Goal: Find specific page/section: Find specific page/section

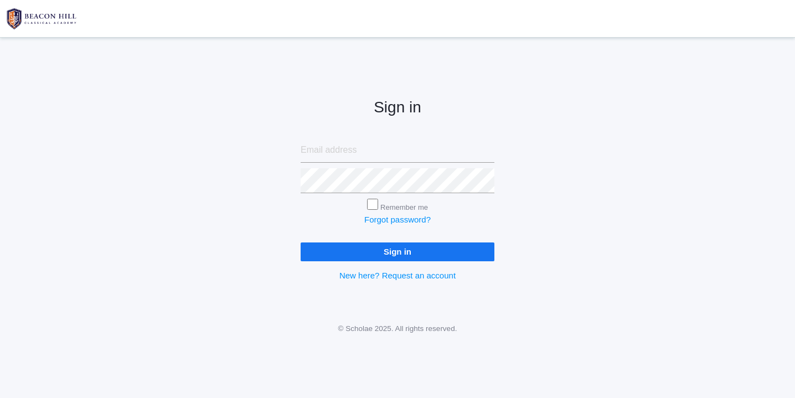
click at [329, 152] on input "email" at bounding box center [398, 150] width 194 height 25
type input "[EMAIL_ADDRESS][DOMAIN_NAME]"
click at [338, 251] on input "Sign in" at bounding box center [398, 252] width 194 height 18
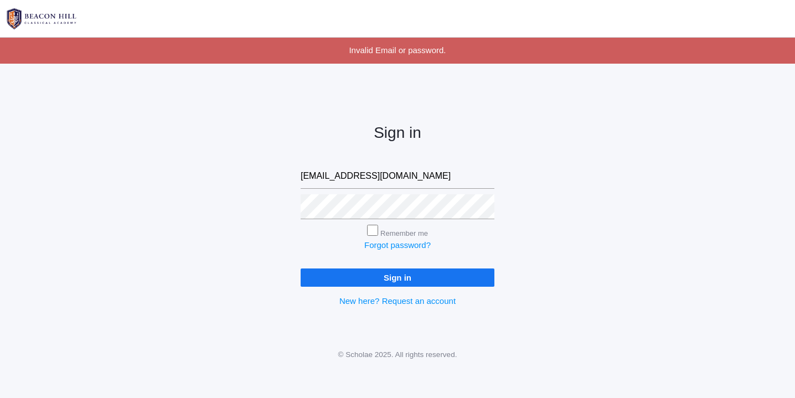
click at [380, 280] on input "Sign in" at bounding box center [398, 278] width 194 height 18
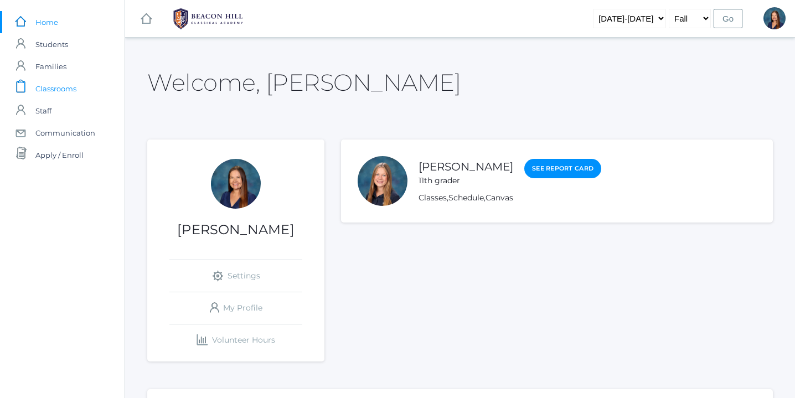
click at [60, 86] on span "Classrooms" at bounding box center [55, 89] width 41 height 22
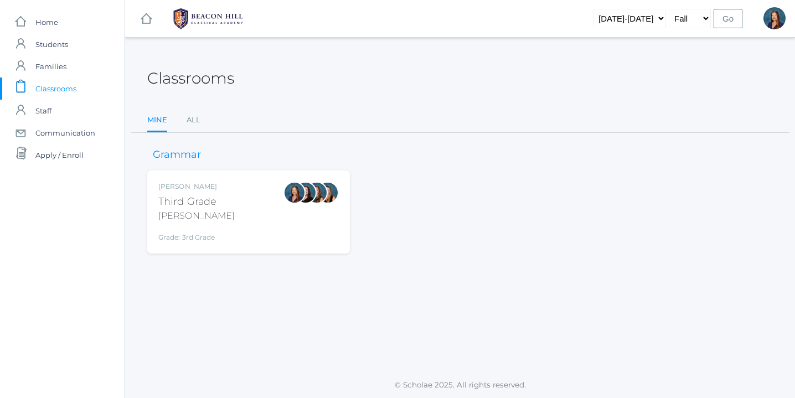
click at [240, 199] on div "Lori Webster Third Grade Webster Grade: 3rd Grade 03LA" at bounding box center [248, 212] width 181 height 61
